Goal: Task Accomplishment & Management: Complete application form

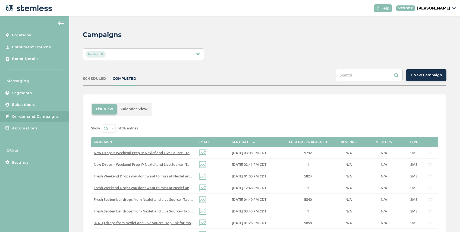
click at [103, 52] on span "Nexleaf" at bounding box center [96, 54] width 20 height 7
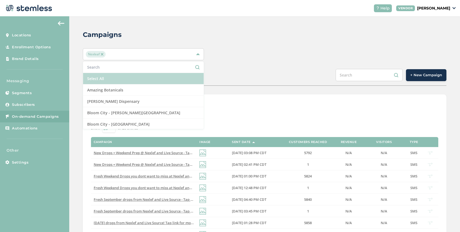
click at [111, 75] on li "Select All" at bounding box center [143, 78] width 121 height 11
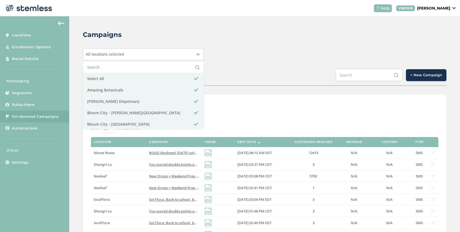
click at [236, 72] on div "SCHEDULED COMPLETED + New Campaign" at bounding box center [265, 77] width 364 height 17
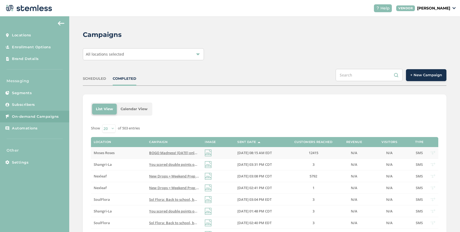
click at [168, 151] on span "BOGO Madness! [DATE] only get BOGO on deli zips, 28 packs, and all grab and go …" at bounding box center [258, 153] width 218 height 5
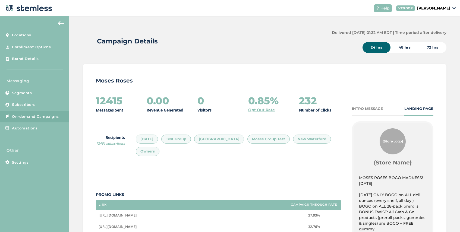
scroll to position [13, 0]
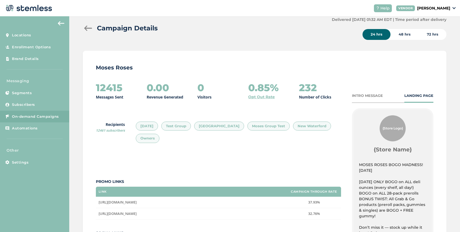
click at [29, 115] on span "On-demand Campaigns" at bounding box center [35, 116] width 47 height 5
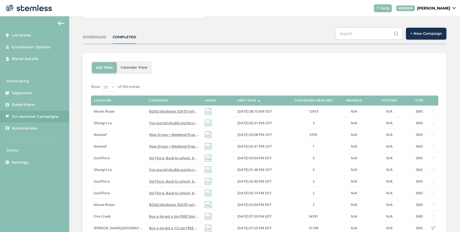
scroll to position [44, 0]
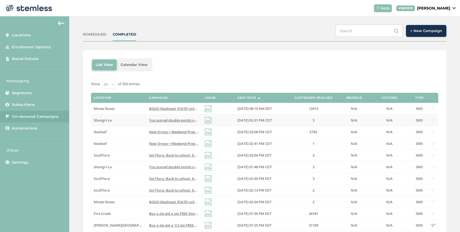
click at [168, 119] on span "You scored double points over [DATE] weekend! Click here to visit [GEOGRAPHIC_D…" at bounding box center [262, 120] width 226 height 5
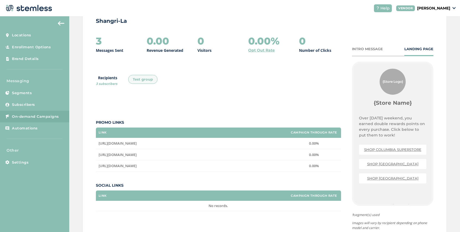
scroll to position [66, 0]
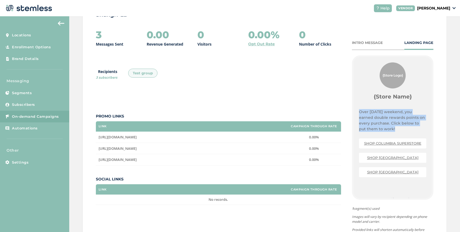
drag, startPoint x: 390, startPoint y: 131, endPoint x: 355, endPoint y: 111, distance: 39.6
click at [355, 111] on div "{Store Logo} {Store Name} Over [DATE] weekend, you earned double rewards points…" at bounding box center [393, 127] width 78 height 141
copy p "Over [DATE] weekend, you earned double rewards points on every purchase. Click …"
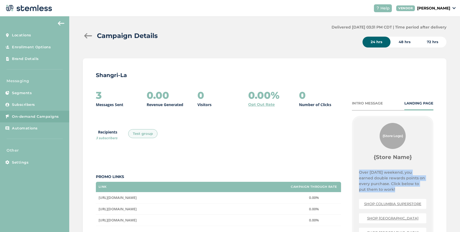
scroll to position [0, 0]
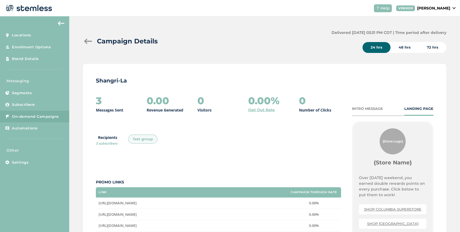
click at [86, 40] on div at bounding box center [88, 41] width 11 height 5
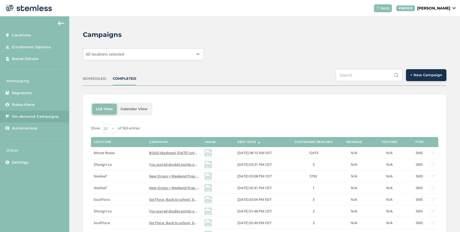
click at [179, 52] on div "All locations selected" at bounding box center [143, 54] width 121 height 12
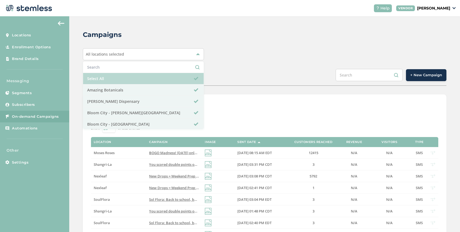
click at [117, 79] on li "Select All" at bounding box center [143, 78] width 121 height 11
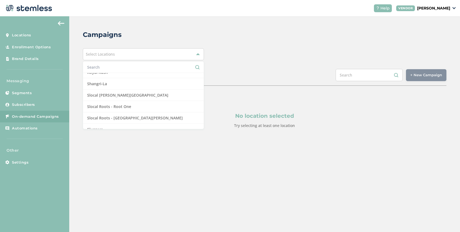
scroll to position [479, 0]
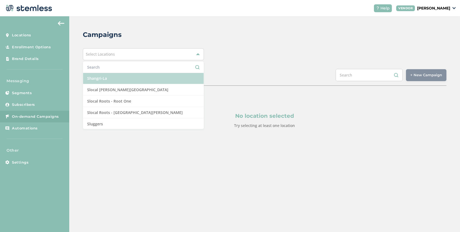
click at [130, 81] on li "Shangri-La" at bounding box center [143, 78] width 121 height 11
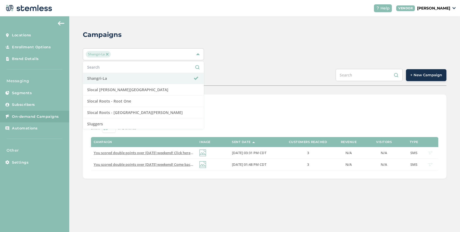
click at [267, 85] on div "SCHEDULED COMPLETED + New Campaign" at bounding box center [265, 77] width 364 height 17
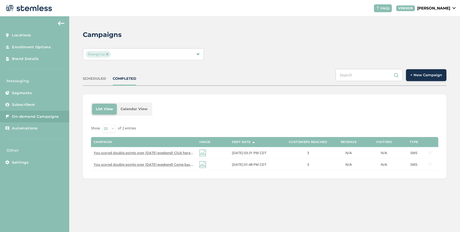
click at [423, 76] on span "+ New Campaign" at bounding box center [426, 75] width 32 height 5
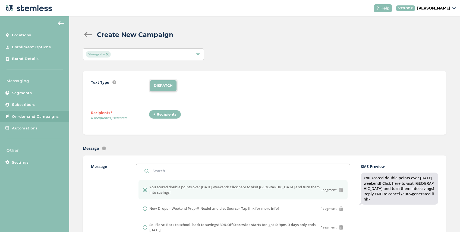
click at [171, 117] on div "+ Recipients" at bounding box center [165, 114] width 32 height 9
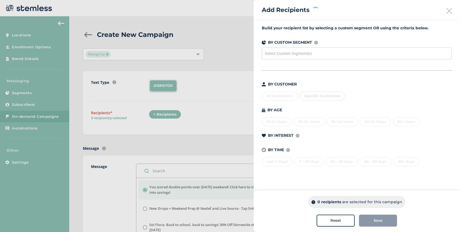
click at [298, 54] on span "Select Custom Segment(s)" at bounding box center [288, 53] width 47 height 5
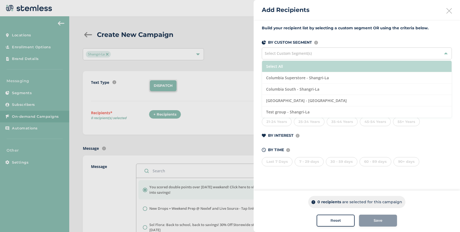
click at [299, 68] on li "Select All" at bounding box center [357, 66] width 190 height 11
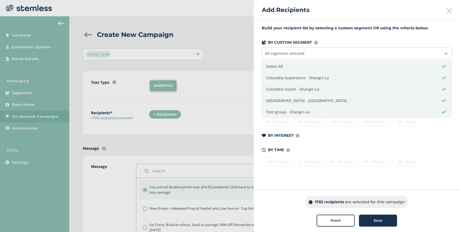
click at [381, 220] on span "Save" at bounding box center [378, 220] width 9 height 5
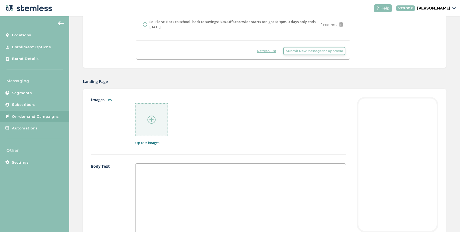
scroll to position [215, 0]
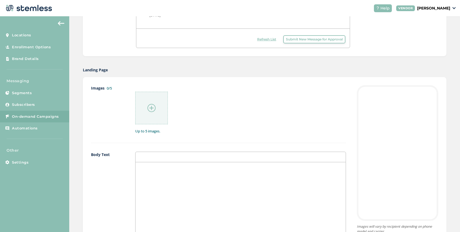
click at [153, 170] on p at bounding box center [241, 168] width 202 height 5
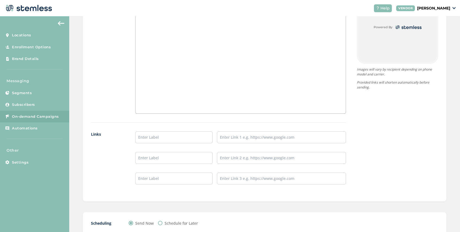
scroll to position [374, 0]
click at [156, 137] on input "text" at bounding box center [173, 136] width 77 height 12
click at [155, 154] on input "text" at bounding box center [173, 156] width 77 height 12
type input "SHOP [GEOGRAPHIC_DATA]"
click at [158, 177] on input "text" at bounding box center [173, 177] width 77 height 12
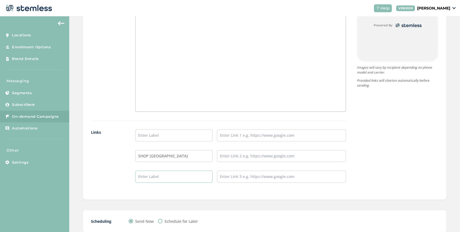
type input "SHOP [GEOGRAPHIC_DATA]"
drag, startPoint x: 183, startPoint y: 156, endPoint x: 139, endPoint y: 153, distance: 44.7
click at [139, 153] on input "SHOP [GEOGRAPHIC_DATA]" at bounding box center [173, 156] width 77 height 12
click at [143, 134] on input "text" at bounding box center [173, 136] width 77 height 12
paste input "SHOP [GEOGRAPHIC_DATA]"
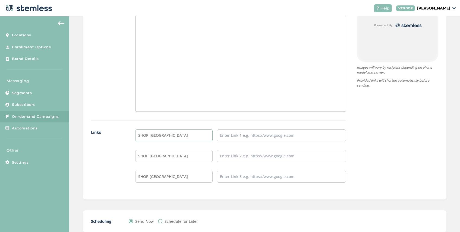
type input "SHOP COLUMBIA SUPERSTORE"
click at [234, 139] on input "text" at bounding box center [281, 136] width 129 height 12
type input "[URL][DOMAIN_NAME]"
click at [250, 155] on input "text" at bounding box center [281, 156] width 129 height 12
type input "[URL][DOMAIN_NAME]"
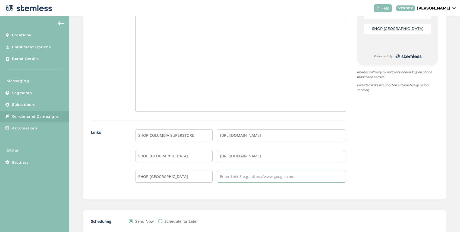
click at [269, 178] on input "text" at bounding box center [281, 177] width 129 height 12
type input "[URL][DOMAIN_NAME]"
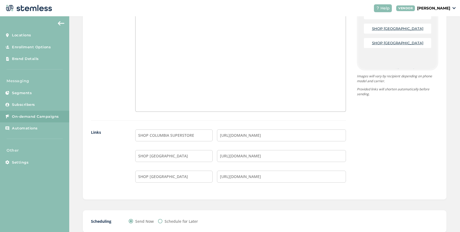
click at [161, 221] on input "Schedule for Later" at bounding box center [160, 221] width 4 height 4
radio input "true"
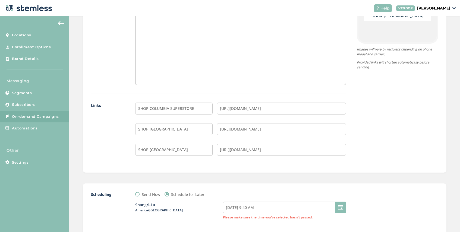
scroll to position [470, 0]
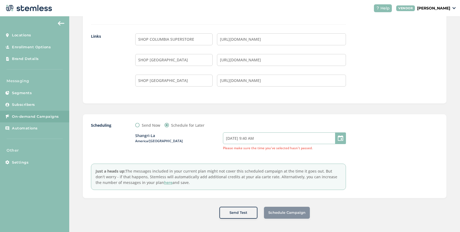
click at [271, 140] on input "[DATE] 9:40 AM" at bounding box center [284, 139] width 123 height 12
select select "11"
select select "40"
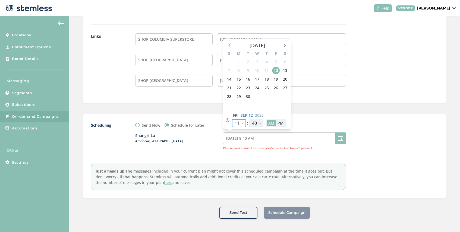
click at [244, 123] on select "12 1 2 3 4 5 6 7 8 9 10 11" at bounding box center [239, 123] width 14 height 8
select select "0"
click at [232, 119] on select "12 1 2 3 4 5 6 7 8 9 10 11" at bounding box center [239, 123] width 14 height 8
type input "[DATE] 10:40 PM"
select select "0"
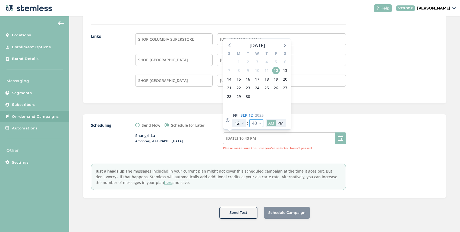
click at [261, 124] on select "00 05 10 15 20 25 30 35 40 45 50 55" at bounding box center [256, 123] width 14 height 8
select select "0"
click at [249, 119] on select "00 05 10 15 20 25 30 35 40 45 50 55" at bounding box center [256, 123] width 14 height 8
type input "[DATE] 10:00 PM"
select select "0"
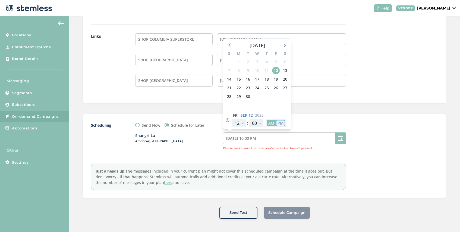
click at [279, 120] on button "PM" at bounding box center [280, 123] width 9 height 6
type input "[DATE] 10:00 AM"
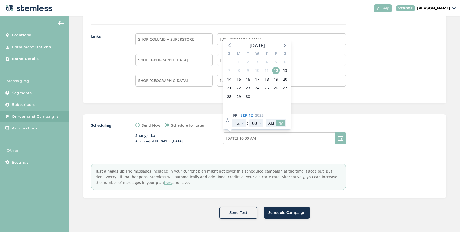
click at [202, 146] on div "Shangri-[GEOGRAPHIC_DATA]/[GEOGRAPHIC_DATA] [DATE] 10:00 AM [DATE] S M T W T F …" at bounding box center [240, 141] width 211 height 27
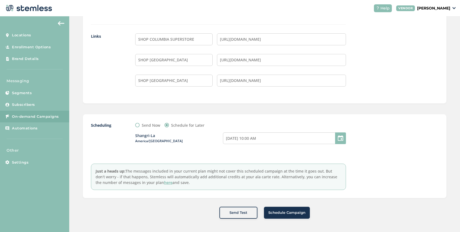
click at [287, 211] on span "Schedule Campaign" at bounding box center [286, 212] width 37 height 5
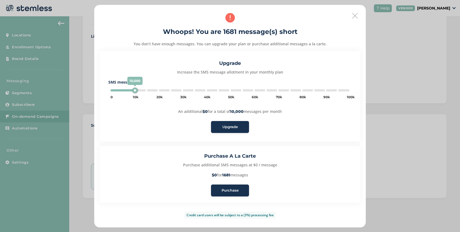
type input "5000"
click at [232, 191] on span "Purchase" at bounding box center [230, 190] width 17 height 5
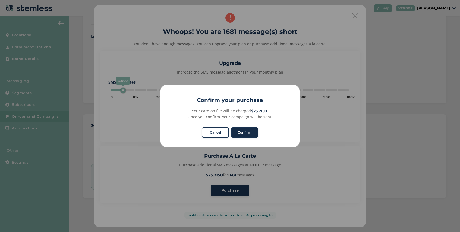
click at [245, 131] on button "Confirm" at bounding box center [244, 132] width 27 height 10
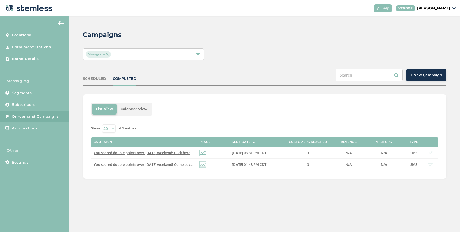
click at [99, 80] on div "SCHEDULED" at bounding box center [94, 78] width 23 height 5
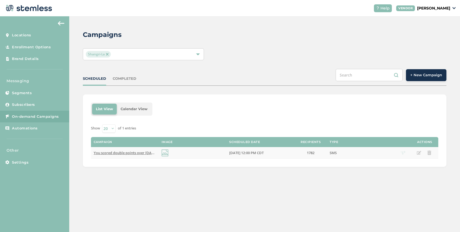
click at [130, 152] on span "You scored double points over [DATE] weekend! Click here to visit [GEOGRAPHIC_D…" at bounding box center [207, 153] width 226 height 5
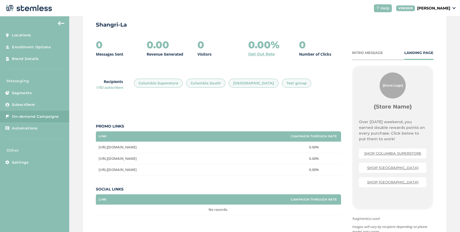
scroll to position [76, 0]
